Goal: Task Accomplishment & Management: Manage account settings

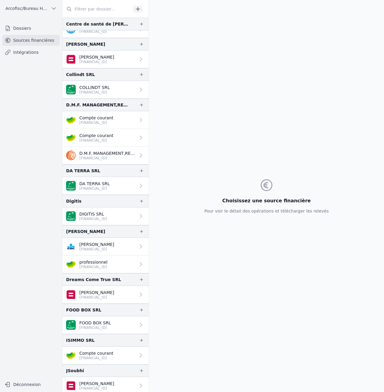
scroll to position [210, 0]
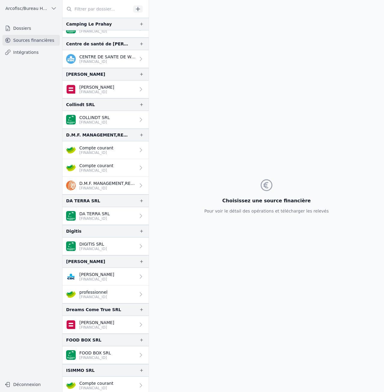
click at [109, 151] on p "[FINANCIAL_ID]" at bounding box center [96, 152] width 34 height 5
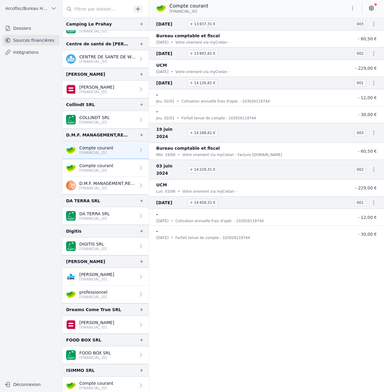
click at [117, 172] on link "Compte courant [FINANCIAL_ID]" at bounding box center [105, 168] width 86 height 18
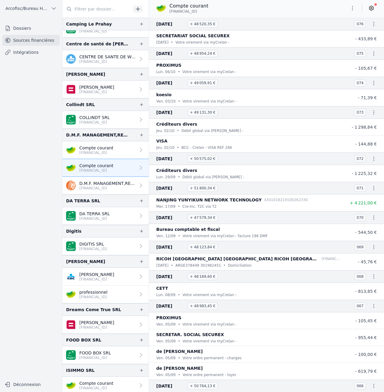
click at [109, 151] on p "[FINANCIAL_ID]" at bounding box center [96, 152] width 34 height 5
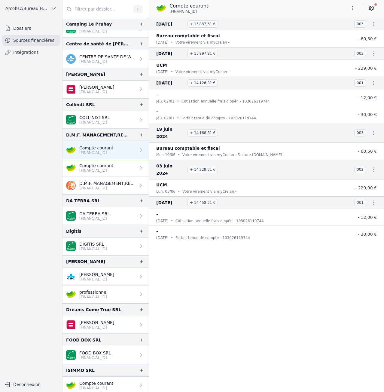
click at [354, 9] on icon "button" at bounding box center [352, 8] width 6 height 6
click at [374, 8] on div at bounding box center [192, 196] width 384 height 392
click at [373, 9] on icon at bounding box center [371, 8] width 6 height 6
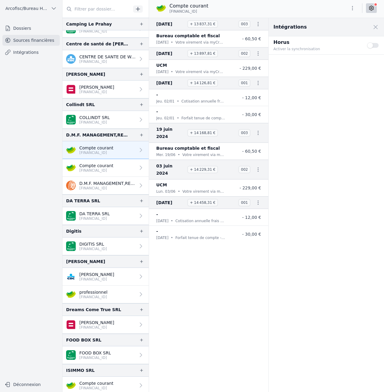
click at [375, 26] on span at bounding box center [375, 26] width 13 height 13
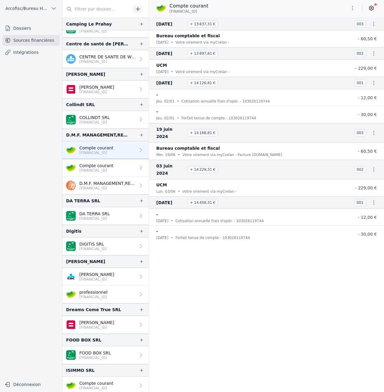
click at [355, 10] on icon "button" at bounding box center [352, 8] width 6 height 6
click at [336, 46] on button "Supprimer" at bounding box center [337, 43] width 43 height 11
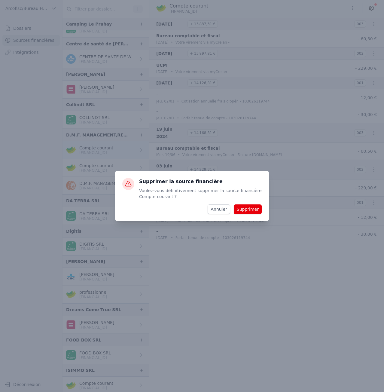
click at [214, 211] on button "Annuler" at bounding box center [219, 209] width 22 height 10
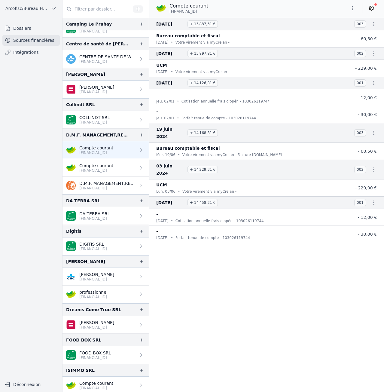
click at [112, 168] on p "[FINANCIAL_ID]" at bounding box center [96, 170] width 34 height 5
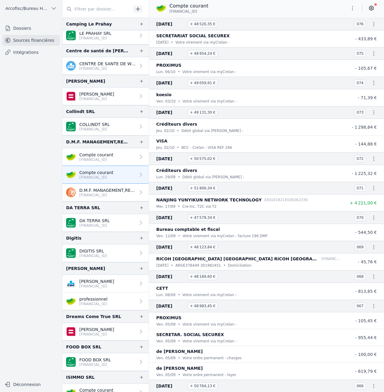
scroll to position [155, 0]
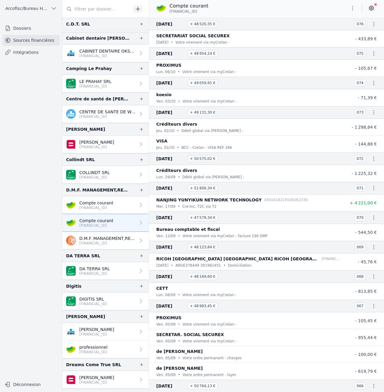
click at [115, 236] on p "D.M.F. MANAGEMENT,RESEARCH AND SECRETARIAT SRL" at bounding box center [107, 238] width 56 height 6
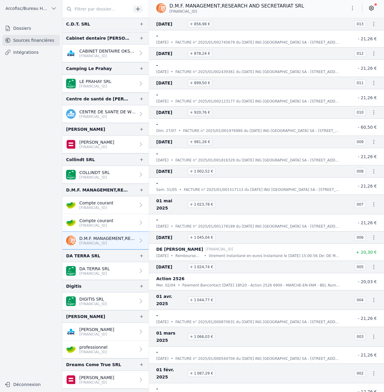
click at [114, 222] on link "Compte courant [FINANCIAL_ID]" at bounding box center [105, 223] width 86 height 18
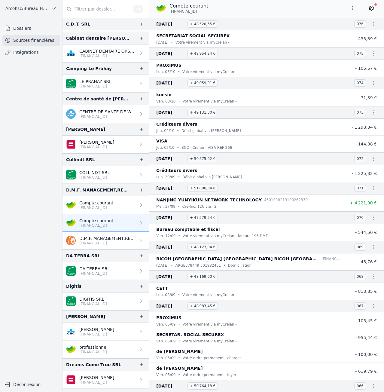
click at [117, 210] on link "Compte courant [FINANCIAL_ID]" at bounding box center [105, 205] width 86 height 18
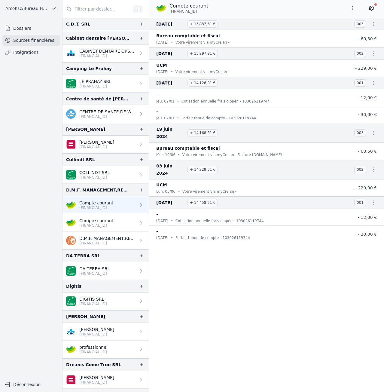
click at [354, 7] on icon "button" at bounding box center [352, 8] width 6 height 6
click at [336, 41] on button "Supprimer" at bounding box center [337, 43] width 43 height 11
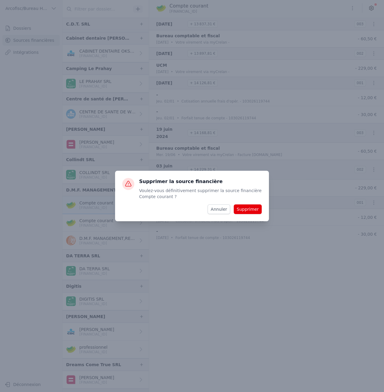
click at [244, 210] on button "Supprimer" at bounding box center [248, 209] width 28 height 10
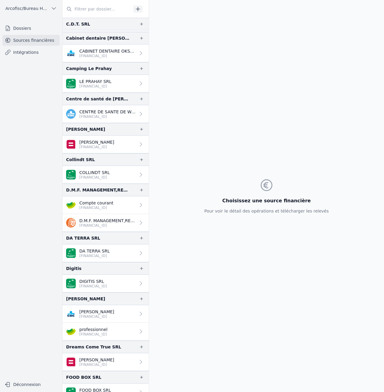
click at [111, 210] on link "Compte courant [FINANCIAL_ID]" at bounding box center [105, 205] width 86 height 18
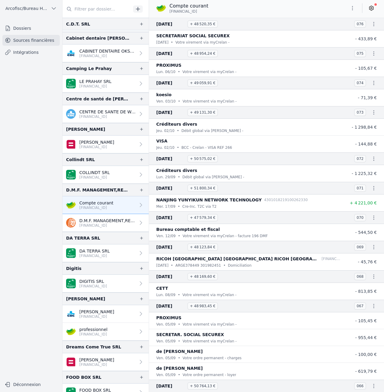
click at [349, 7] on button "button" at bounding box center [352, 8] width 12 height 10
click at [326, 7] on div at bounding box center [192, 196] width 384 height 392
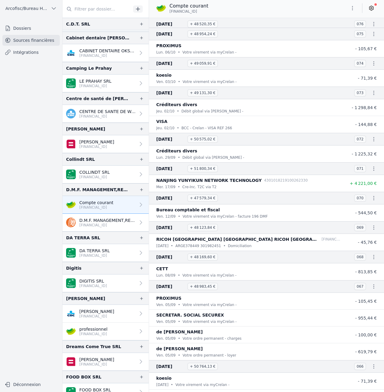
scroll to position [30, 0]
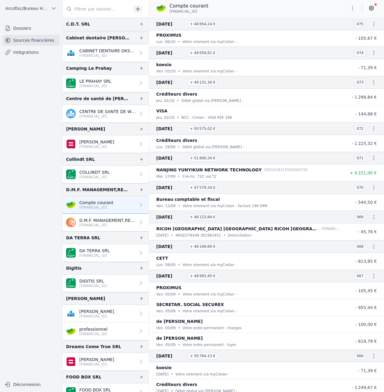
click at [38, 31] on link "Dossiers" at bounding box center [30, 28] width 57 height 11
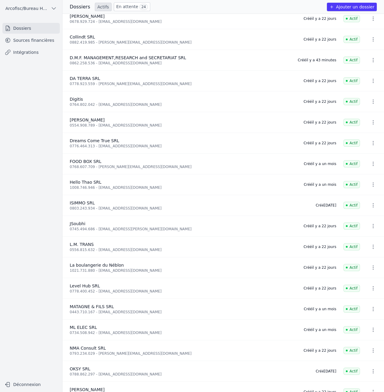
scroll to position [227, 0]
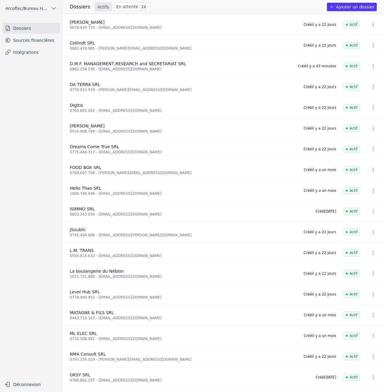
click at [370, 66] on icon "button" at bounding box center [373, 66] width 6 height 6
click at [343, 66] on div at bounding box center [192, 196] width 384 height 392
click at [155, 64] on span "D.M.F. MANAGEMENT,RESEARCH and SECRETARIAT SRL" at bounding box center [128, 63] width 116 height 5
click at [96, 66] on div "D.M.F. MANAGEMENT,RESEARCH and SECRETARIAT SRL" at bounding box center [180, 64] width 221 height 6
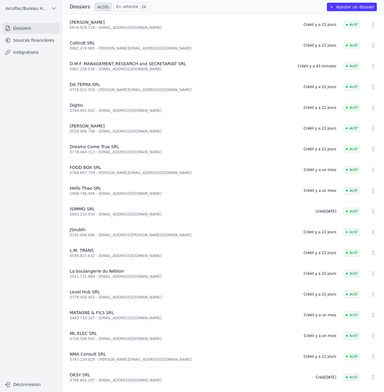
click at [75, 65] on span "D.M.F. MANAGEMENT,RESEARCH and SECRETARIAT SRL" at bounding box center [128, 63] width 116 height 5
drag, startPoint x: 70, startPoint y: 64, endPoint x: 214, endPoint y: 64, distance: 144.5
click at [214, 64] on div "D.M.F. MANAGEMENT,RESEARCH and SECRETARIAT SRL" at bounding box center [180, 64] width 221 height 6
click at [188, 67] on div "0862.258.536 - [EMAIL_ADDRESS][DOMAIN_NAME]" at bounding box center [180, 69] width 221 height 5
drag, startPoint x: 129, startPoint y: 68, endPoint x: 70, endPoint y: 59, distance: 59.6
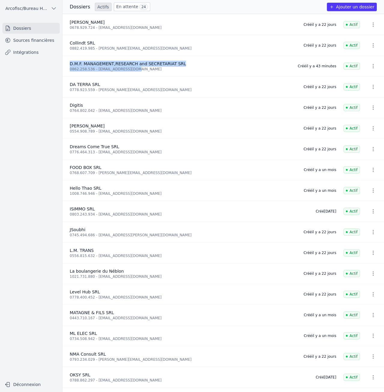
click at [70, 59] on li "D.M.F. MANAGEMENT,RESEARCH and SECRETARIAT SRL 0862.258.536 - cca@dmfrontiers.c…" at bounding box center [222, 66] width 321 height 21
click at [76, 62] on span "D.M.F. MANAGEMENT,RESEARCH and SECRETARIAT SRL" at bounding box center [128, 63] width 116 height 5
click at [78, 64] on span "D.M.F. MANAGEMENT,RESEARCH and SECRETARIAT SRL" at bounding box center [128, 63] width 116 height 5
click at [179, 70] on div "0862.258.536 - cca@dmfrontiers.com" at bounding box center [180, 69] width 221 height 5
click at [328, 68] on li "D.M.F. MANAGEMENT,RESEARCH and SECRETARIAT SRL 0862.258.536 - cca@dmfrontiers.c…" at bounding box center [222, 66] width 321 height 21
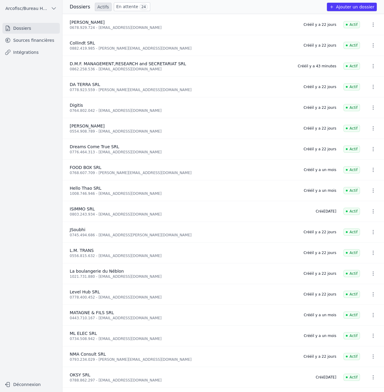
click at [370, 67] on icon "button" at bounding box center [373, 66] width 6 height 6
click at [332, 67] on div at bounding box center [192, 196] width 384 height 392
click at [175, 67] on div "0862.258.536 - cca@dmfrontiers.com" at bounding box center [180, 69] width 221 height 5
click at [175, 65] on span "D.M.F. MANAGEMENT,RESEARCH and SECRETARIAT SRL" at bounding box center [128, 63] width 116 height 5
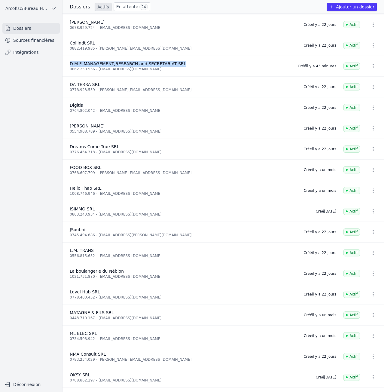
click at [175, 65] on span "D.M.F. MANAGEMENT,RESEARCH and SECRETARIAT SRL" at bounding box center [128, 63] width 116 height 5
click at [130, 69] on div "0862.258.536 - cca@dmfrontiers.com" at bounding box center [180, 69] width 221 height 5
click at [133, 64] on span "D.M.F. MANAGEMENT,RESEARCH and SECRETARIAT SRL" at bounding box center [128, 63] width 116 height 5
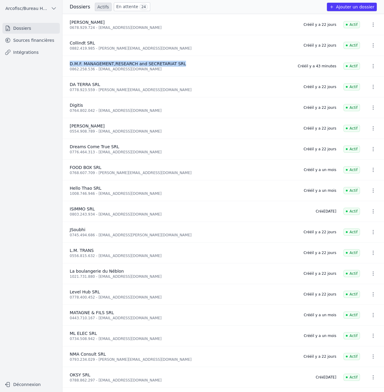
click at [133, 64] on span "D.M.F. MANAGEMENT,RESEARCH and SECRETARIAT SRL" at bounding box center [128, 63] width 116 height 5
click at [193, 65] on div "D.M.F. MANAGEMENT,RESEARCH and SECRETARIAT SRL" at bounding box center [180, 64] width 221 height 6
click at [158, 65] on span "D.M.F. MANAGEMENT,RESEARCH and SECRETARIAT SRL" at bounding box center [128, 63] width 116 height 5
click at [71, 65] on span "D.M.F. MANAGEMENT,RESEARCH and SECRETARIAT SRL" at bounding box center [128, 63] width 116 height 5
click at [34, 8] on span "Arcofisc/Bureau Haot" at bounding box center [26, 8] width 43 height 6
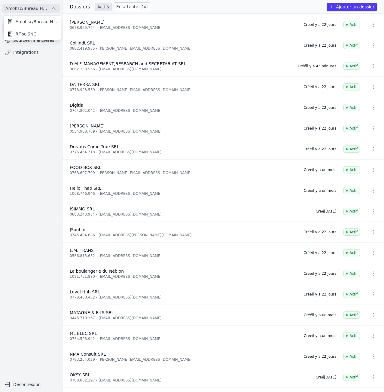
click at [33, 31] on span "RFisc SNC" at bounding box center [26, 34] width 21 height 6
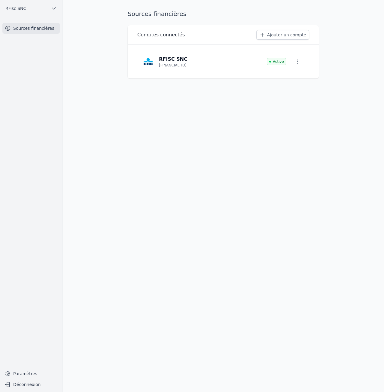
click at [297, 60] on icon "button" at bounding box center [298, 62] width 6 height 6
click at [279, 35] on div at bounding box center [192, 196] width 384 height 392
click at [279, 35] on link "Ajouter un compte" at bounding box center [282, 35] width 53 height 10
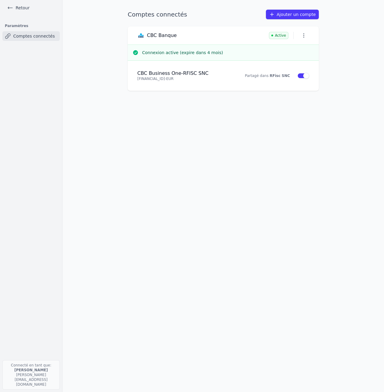
click at [308, 36] on button "button" at bounding box center [303, 35] width 11 height 8
click at [235, 80] on div at bounding box center [192, 196] width 384 height 392
click at [274, 76] on strong "RFisc SNC" at bounding box center [280, 76] width 20 height 4
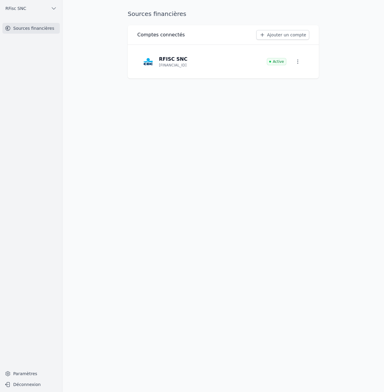
click at [55, 8] on icon "button" at bounding box center [54, 9] width 4 height 2
click at [27, 371] on div at bounding box center [192, 196] width 384 height 392
click at [28, 374] on link "Paramètres" at bounding box center [30, 374] width 57 height 10
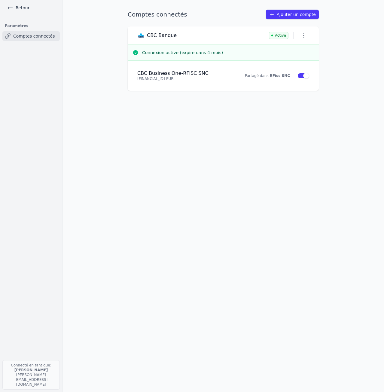
click at [27, 385] on p "Connecté en tant que: Thomas Renette thomas@fiscr.be" at bounding box center [30, 374] width 57 height 29
click at [276, 82] on li "CBC Business One - RFISC SNC BE34 7320 6781 6690 - EUR Partagé dans RFisc SNC U…" at bounding box center [223, 75] width 172 height 20
click at [303, 35] on icon "button" at bounding box center [304, 35] width 6 height 6
click at [245, 31] on div at bounding box center [192, 196] width 384 height 392
click at [12, 8] on icon at bounding box center [10, 8] width 6 height 6
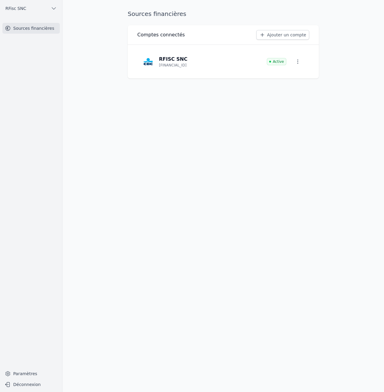
click at [12, 8] on span "RFisc SNC" at bounding box center [15, 8] width 21 height 6
click at [127, 26] on div at bounding box center [192, 196] width 384 height 392
click at [290, 60] on div "Active" at bounding box center [286, 62] width 38 height 12
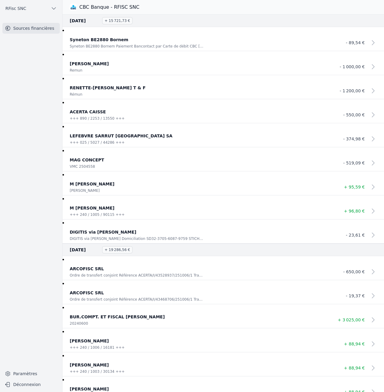
click at [43, 29] on link "Sources financières" at bounding box center [30, 28] width 57 height 11
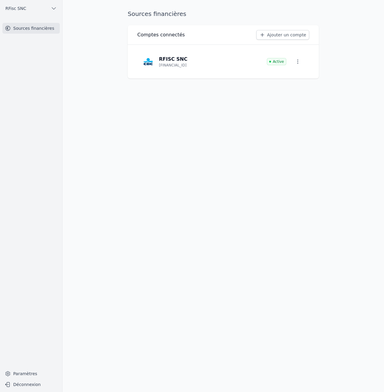
click at [56, 8] on icon "button" at bounding box center [54, 9] width 4 height 2
click at [44, 27] on link "Arcofisc/Bureau Haot" at bounding box center [32, 22] width 57 height 12
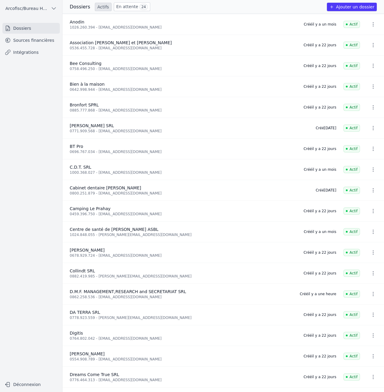
click at [372, 295] on icon "button" at bounding box center [373, 294] width 6 height 6
click at [327, 296] on div at bounding box center [192, 196] width 384 height 392
click at [149, 296] on div "0862.258.536 - cca@dmfrontiers.com" at bounding box center [181, 296] width 223 height 5
click at [46, 11] on span "Arcofisc/Bureau Haot" at bounding box center [26, 8] width 43 height 6
click at [26, 33] on span "RFisc SNC" at bounding box center [26, 34] width 21 height 6
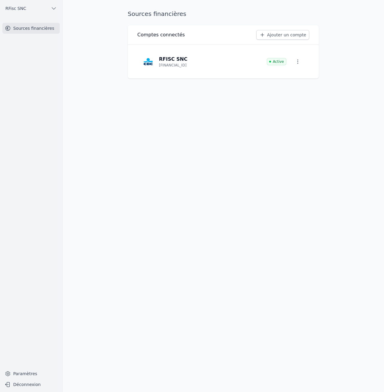
click at [280, 36] on link "Ajouter un compte" at bounding box center [282, 35] width 53 height 10
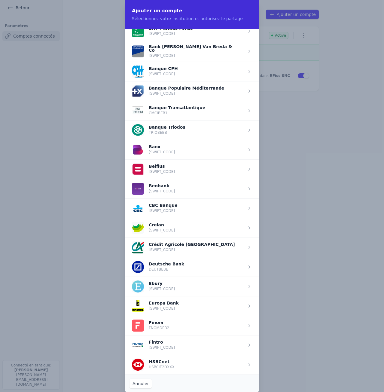
scroll to position [150, 0]
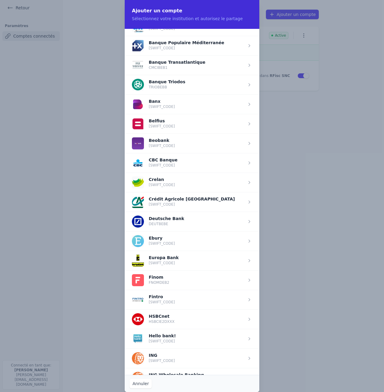
click at [206, 183] on span "button" at bounding box center [192, 182] width 135 height 20
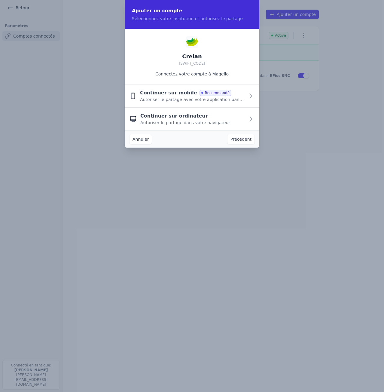
click at [196, 126] on button "Continuer sur ordinateur Autoriser le partage dans votre navigateur" at bounding box center [192, 119] width 135 height 23
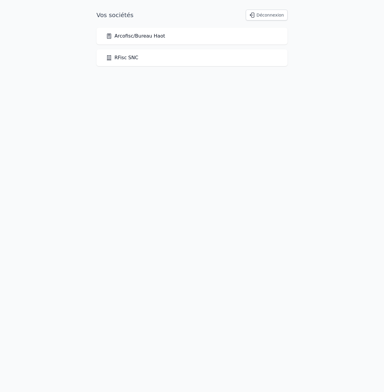
click at [146, 40] on div "Arcofisc/Bureau Haot" at bounding box center [191, 36] width 191 height 17
click at [147, 38] on link "Arcofisc/Bureau Haot" at bounding box center [135, 35] width 59 height 7
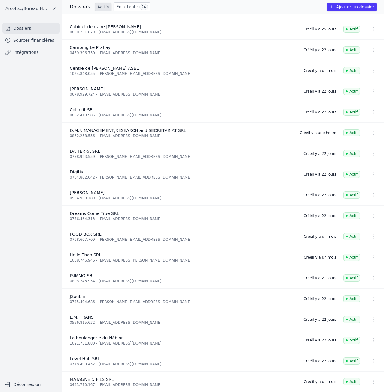
scroll to position [180, 0]
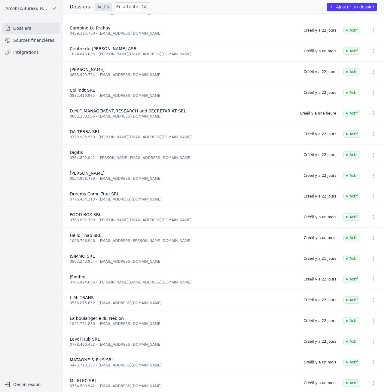
click at [160, 107] on li "D.M.F. MANAGEMENT,RESEARCH and SECRETARIAT SRL 0862.258.536 - cca@dmfrontiers.c…" at bounding box center [222, 113] width 321 height 21
click at [373, 114] on icon "button" at bounding box center [373, 113] width 1 height 4
click at [287, 118] on div at bounding box center [192, 196] width 384 height 392
click at [160, 112] on span "D.M.F. MANAGEMENT,RESEARCH and SECRETARIAT SRL" at bounding box center [128, 110] width 116 height 5
drag, startPoint x: 195, startPoint y: 112, endPoint x: 70, endPoint y: 110, distance: 125.0
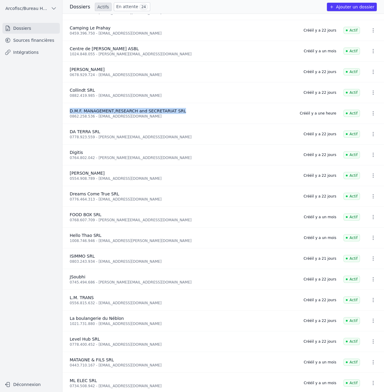
click at [70, 110] on div "D.M.F. MANAGEMENT,RESEARCH and SECRETARIAT SRL" at bounding box center [181, 111] width 223 height 6
click at [114, 115] on div "0862.258.536 - [EMAIL_ADDRESS][DOMAIN_NAME]" at bounding box center [181, 116] width 223 height 5
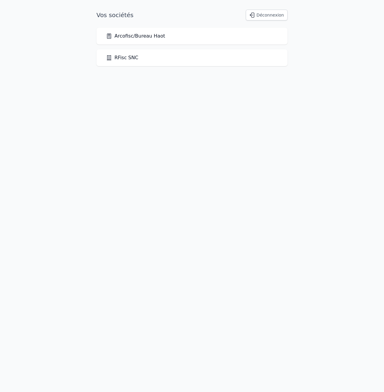
click at [163, 39] on div "Arcofisc/Bureau Haot" at bounding box center [192, 35] width 172 height 7
click at [148, 39] on link "Arcofisc/Bureau Haot" at bounding box center [135, 35] width 59 height 7
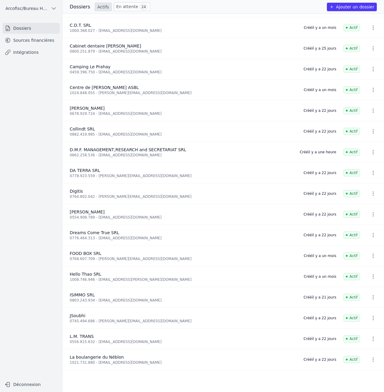
scroll to position [150, 0]
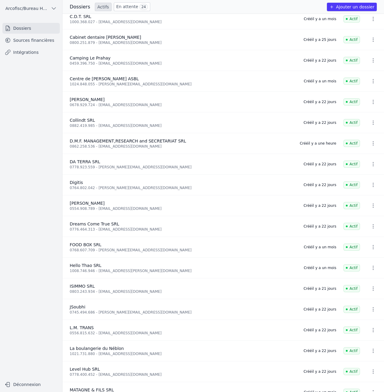
drag, startPoint x: 110, startPoint y: 144, endPoint x: 167, endPoint y: 143, distance: 57.1
click at [110, 144] on div "0862.258.536 - [EMAIL_ADDRESS][DOMAIN_NAME]" at bounding box center [181, 146] width 223 height 5
click at [374, 144] on button "button" at bounding box center [373, 143] width 12 height 10
click at [228, 142] on div at bounding box center [192, 196] width 384 height 392
click at [36, 35] on link "Sources financières" at bounding box center [30, 40] width 57 height 11
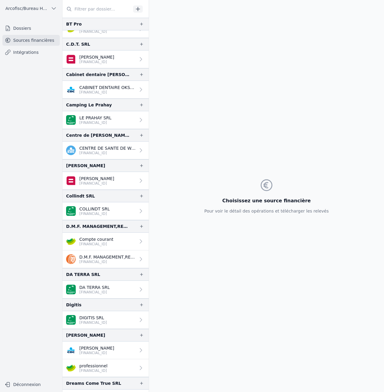
scroll to position [120, 0]
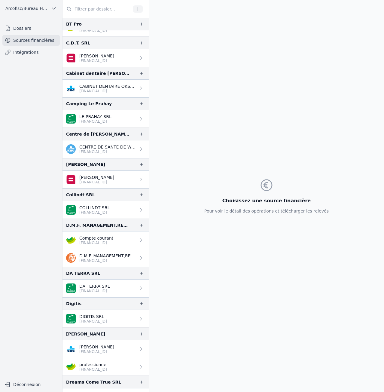
click at [102, 242] on p "[FINANCIAL_ID]" at bounding box center [96, 242] width 34 height 5
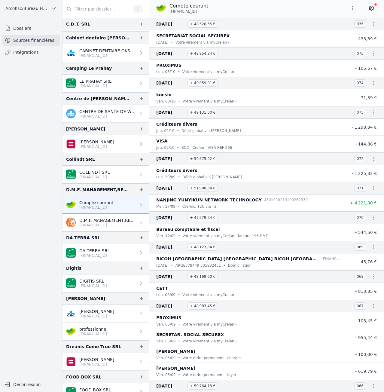
click at [91, 221] on p "D.M.F. MANAGEMENT,RESEARCH AND SECRETARIAT SRL" at bounding box center [107, 220] width 56 height 6
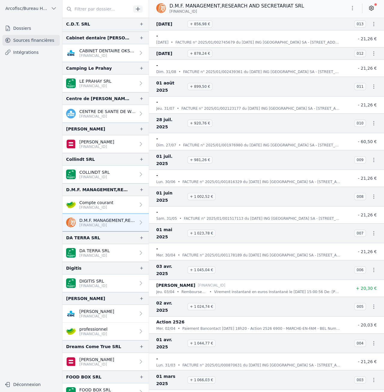
click at [102, 211] on link "Compte courant [FINANCIAL_ID]" at bounding box center [105, 205] width 86 height 18
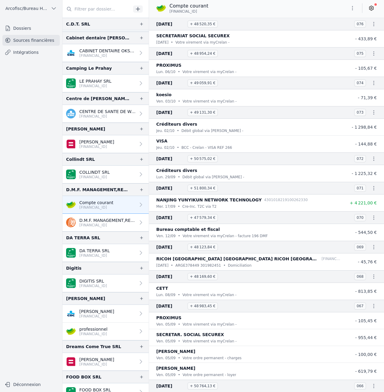
click at [28, 32] on link "Dossiers" at bounding box center [30, 28] width 57 height 11
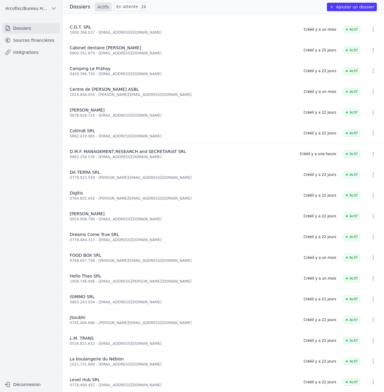
scroll to position [150, 0]
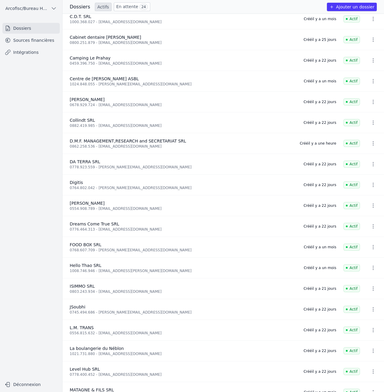
click at [370, 142] on icon "button" at bounding box center [373, 143] width 6 height 6
click at [178, 155] on div at bounding box center [192, 196] width 384 height 392
click at [39, 39] on link "Sources financières" at bounding box center [30, 40] width 57 height 11
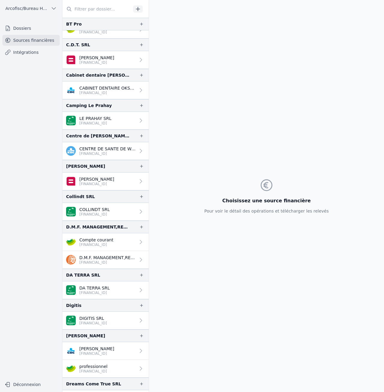
scroll to position [120, 0]
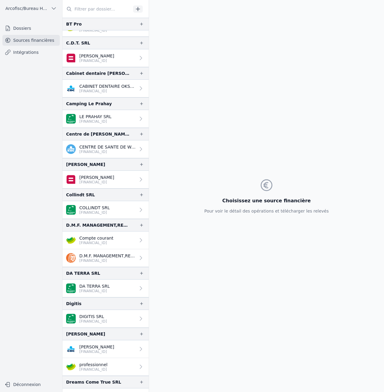
click at [141, 225] on icon "button" at bounding box center [141, 225] width 5 height 5
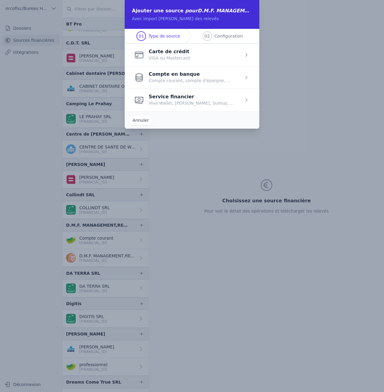
click at [184, 62] on span "button" at bounding box center [192, 55] width 135 height 23
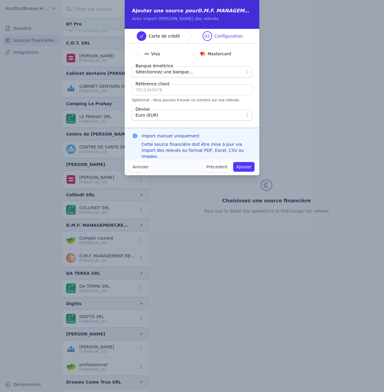
click at [169, 74] on span "Sélectionnez une banque..." at bounding box center [163, 71] width 57 height 7
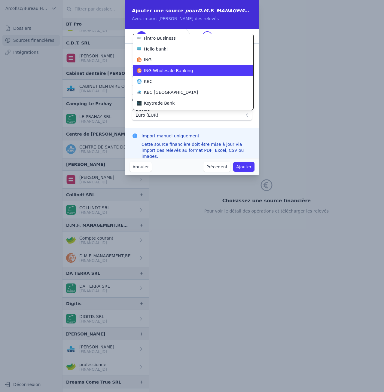
scroll to position [205, 0]
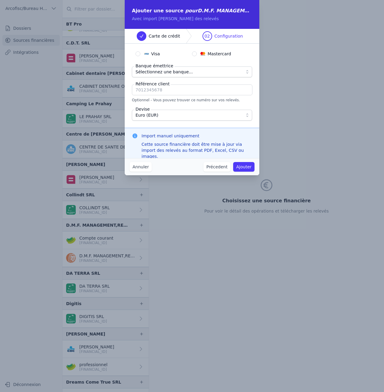
click at [147, 171] on button "Annuler" at bounding box center [140, 167] width 22 height 10
